Goal: Task Accomplishment & Management: Manage account settings

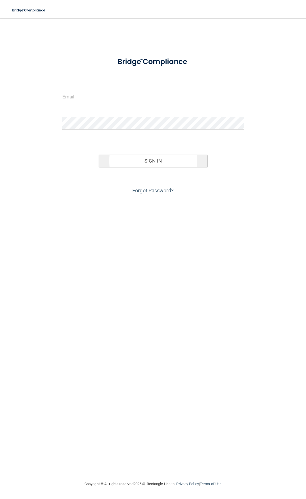
type input "[EMAIL_ADDRESS][DOMAIN_NAME]"
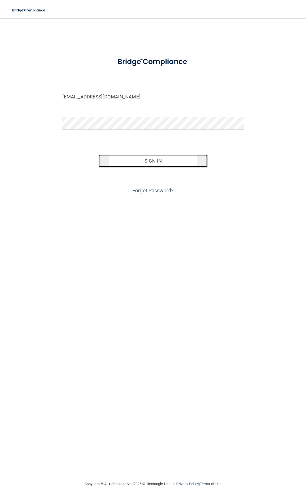
click at [139, 160] on button "Sign In" at bounding box center [153, 160] width 109 height 12
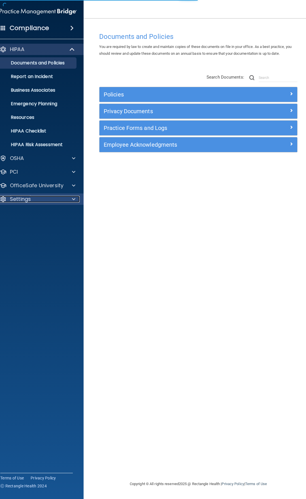
click at [21, 199] on p "Settings" at bounding box center [20, 199] width 21 height 7
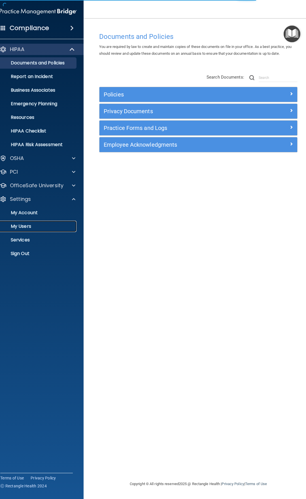
click at [25, 227] on p "My Users" at bounding box center [35, 226] width 77 height 6
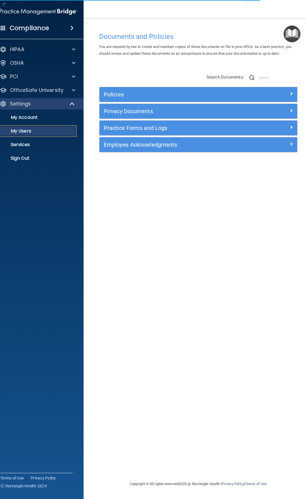
select select "20"
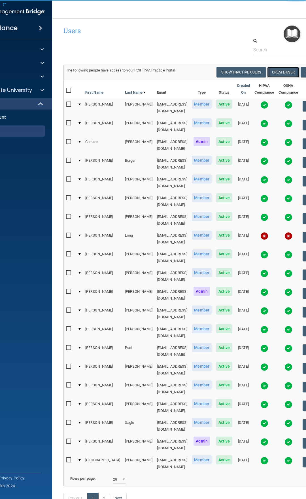
click at [273, 72] on button "Create User" at bounding box center [283, 72] width 32 height 10
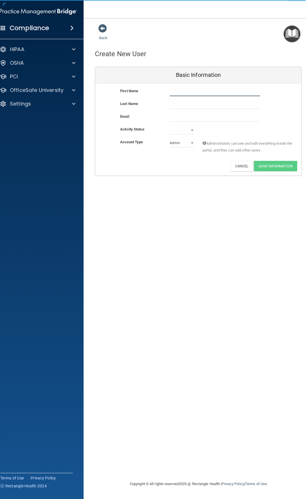
click at [191, 92] on input "text" at bounding box center [215, 92] width 90 height 9
type input "Ian"
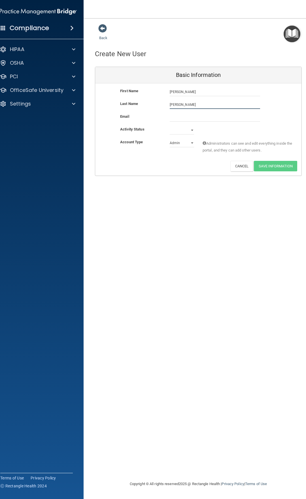
type input "Moore"
type input "I"
type input "imoore@ofsi.org"
click at [190, 128] on select "Active Inactive" at bounding box center [182, 130] width 24 height 9
select select "active"
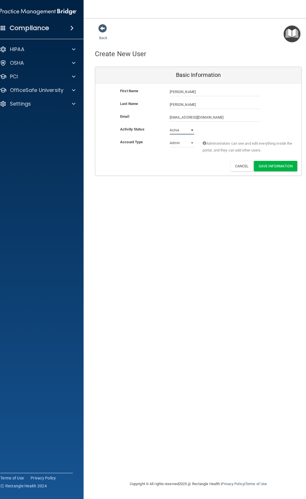
click at [170, 126] on select "Active Inactive" at bounding box center [182, 130] width 24 height 9
click at [181, 145] on select "Admin Member" at bounding box center [182, 143] width 24 height 9
select select "practice_member"
click at [170, 139] on select "Admin Member" at bounding box center [182, 143] width 24 height 9
click at [268, 164] on button "Save Information" at bounding box center [275, 166] width 43 height 10
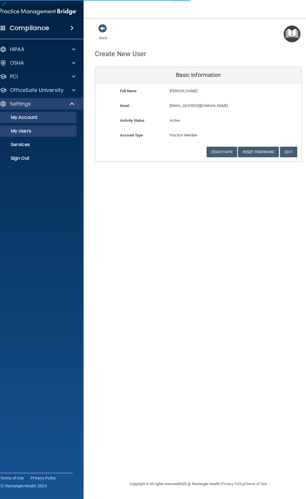
select select "20"
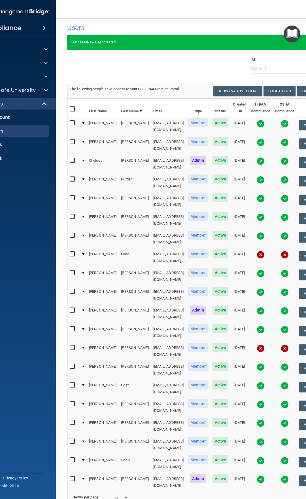
scroll to position [4, 0]
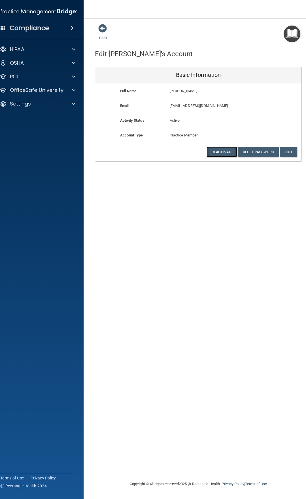
click at [225, 152] on button "Deactivate" at bounding box center [222, 152] width 31 height 10
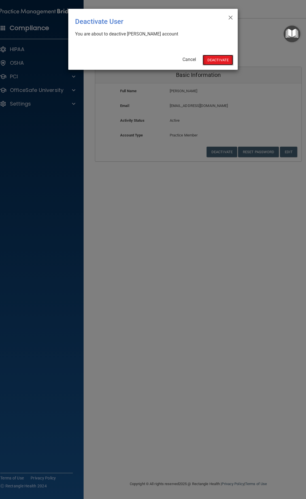
click at [221, 60] on button "Deactivate" at bounding box center [218, 60] width 31 height 10
